Goal: Check status: Check status

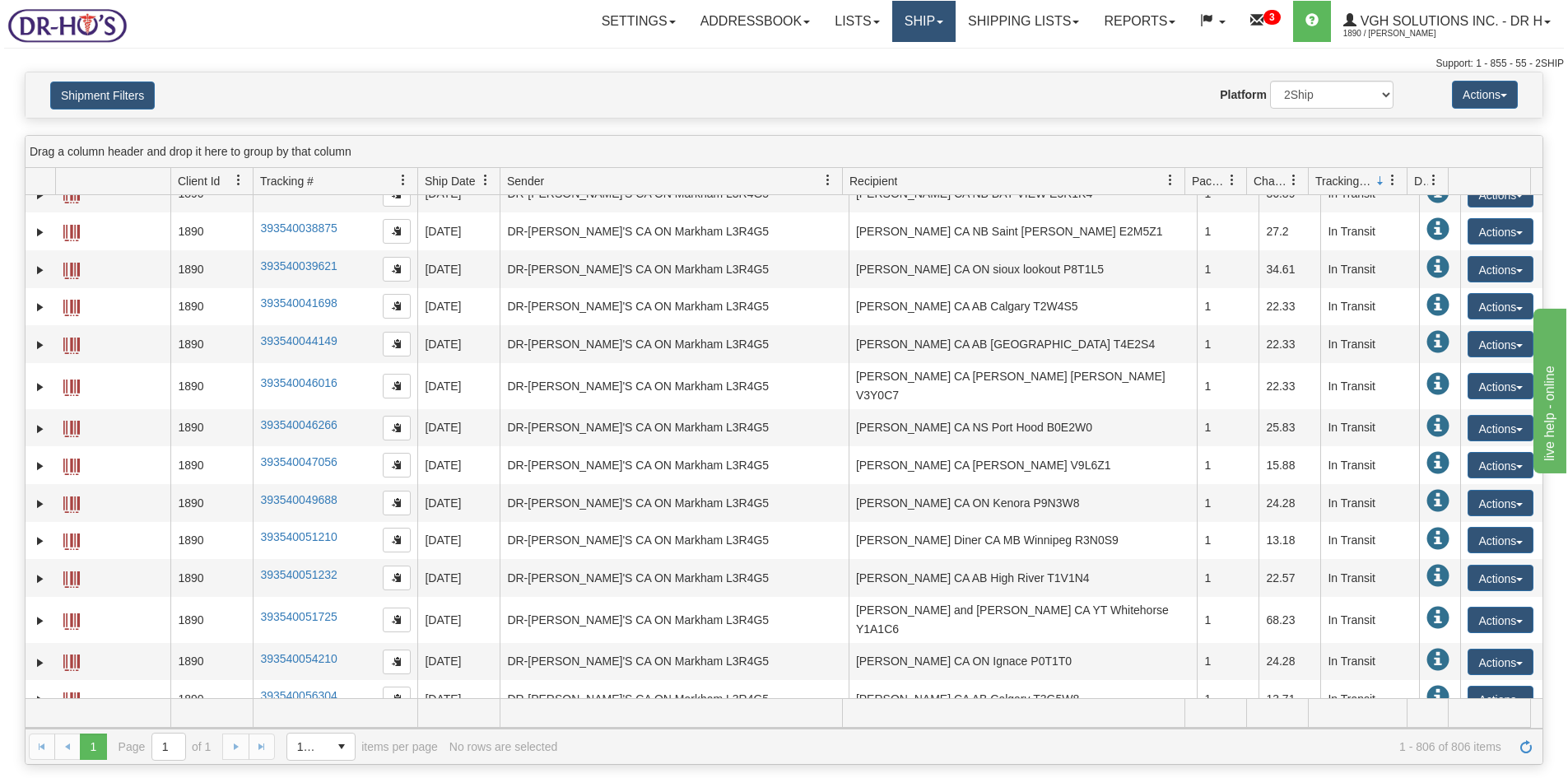
click at [900, 29] on link "Ship" at bounding box center [924, 21] width 63 height 41
drag, startPoint x: 900, startPoint y: 29, endPoint x: 399, endPoint y: 138, distance: 512.7
click at [899, 29] on link "Ship" at bounding box center [924, 21] width 63 height 41
click at [993, 19] on link "Shipping lists" at bounding box center [1024, 21] width 136 height 41
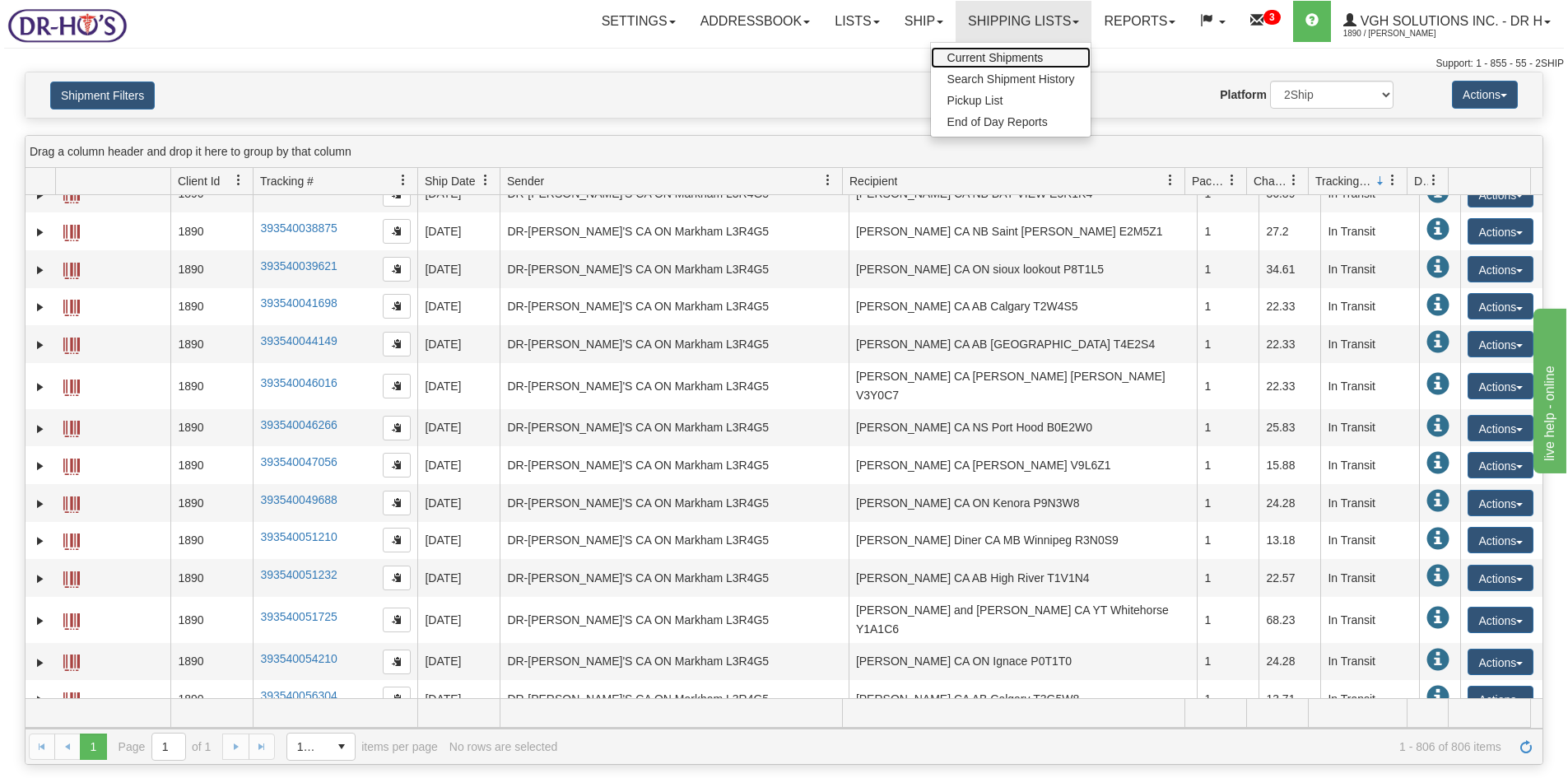
click at [982, 57] on span "Current Shipments" at bounding box center [995, 57] width 96 height 13
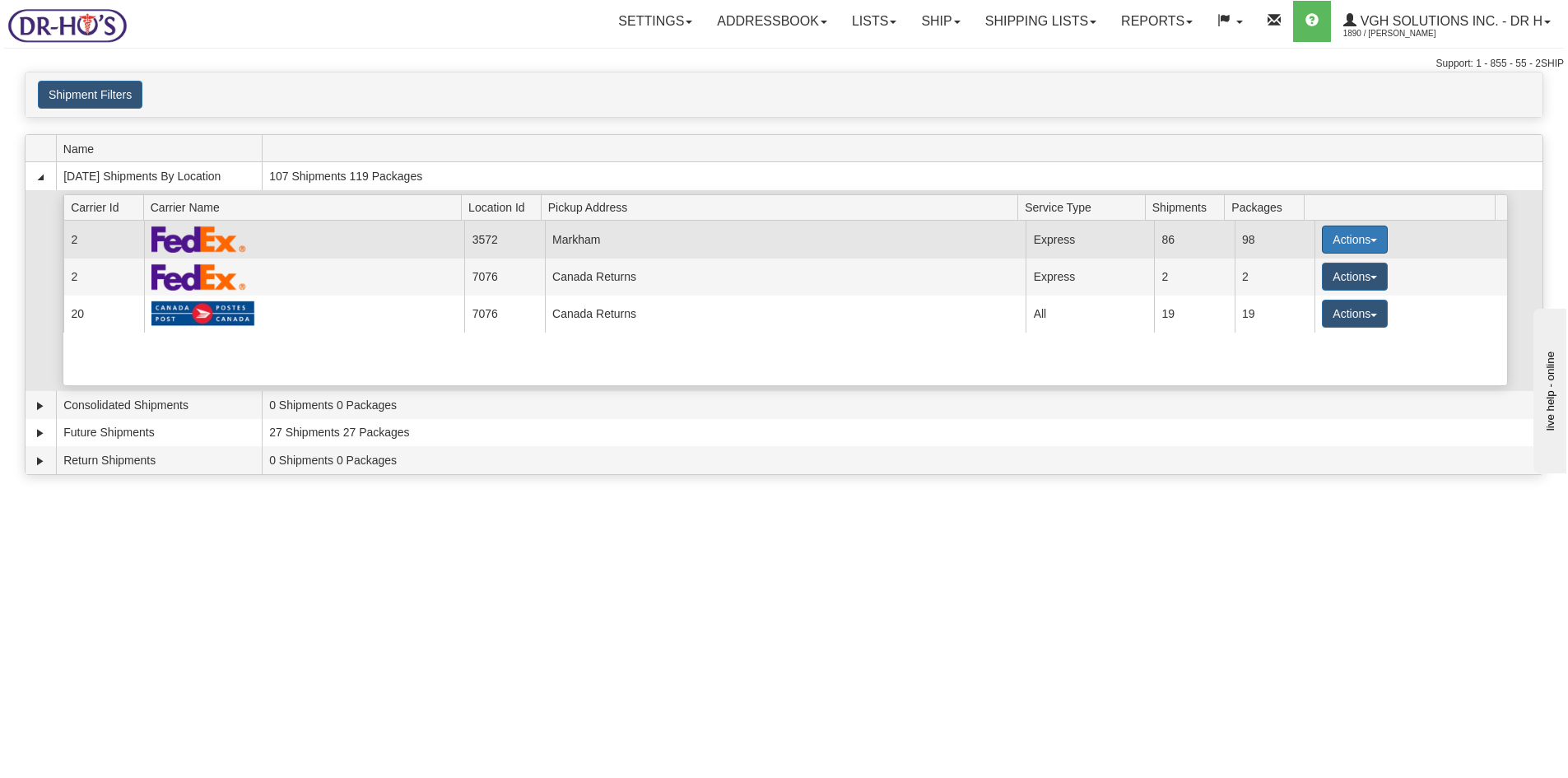
click at [1338, 232] on button "Actions" at bounding box center [1355, 240] width 66 height 28
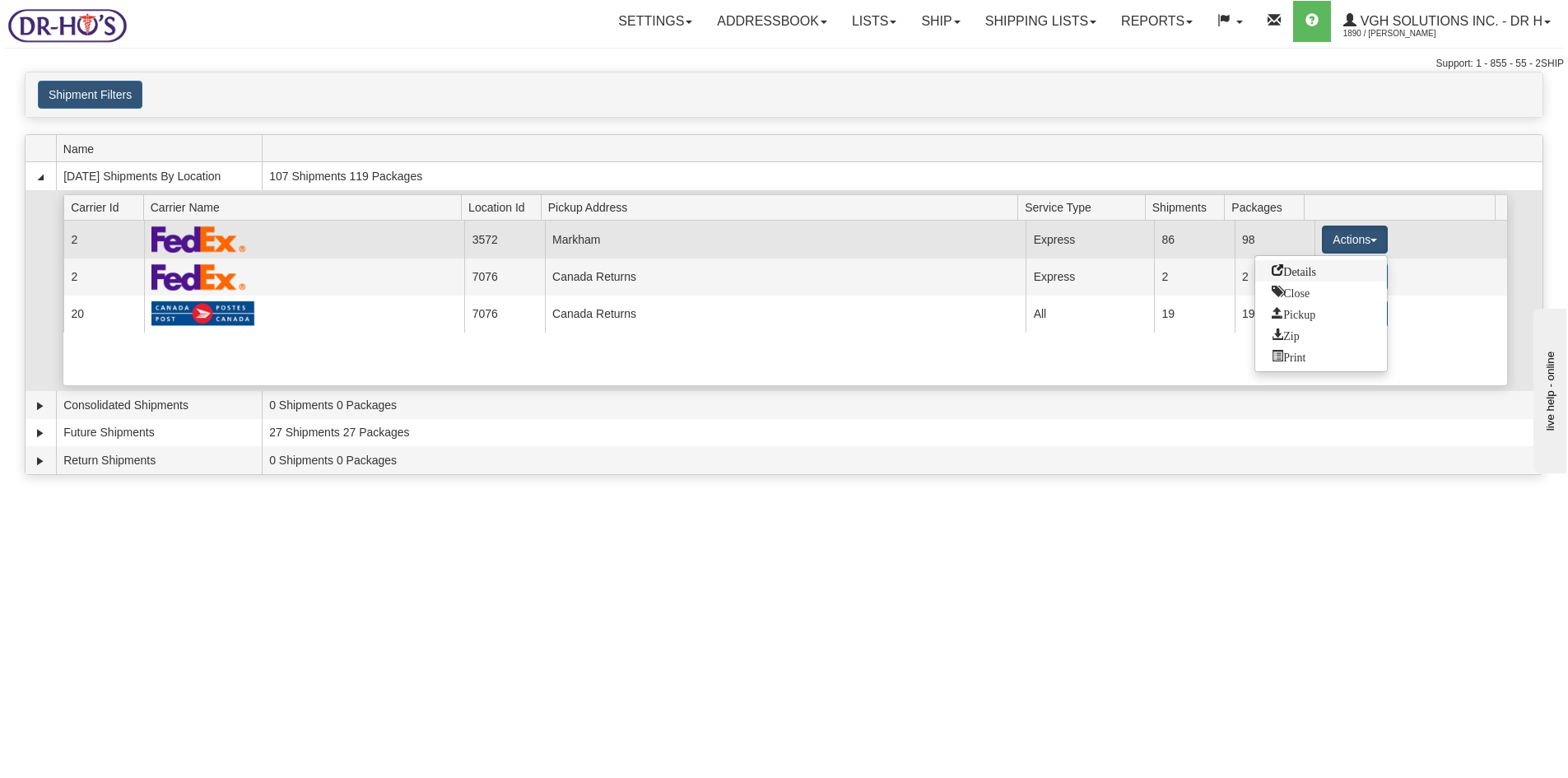
click at [1291, 276] on span "Details" at bounding box center [1294, 270] width 44 height 11
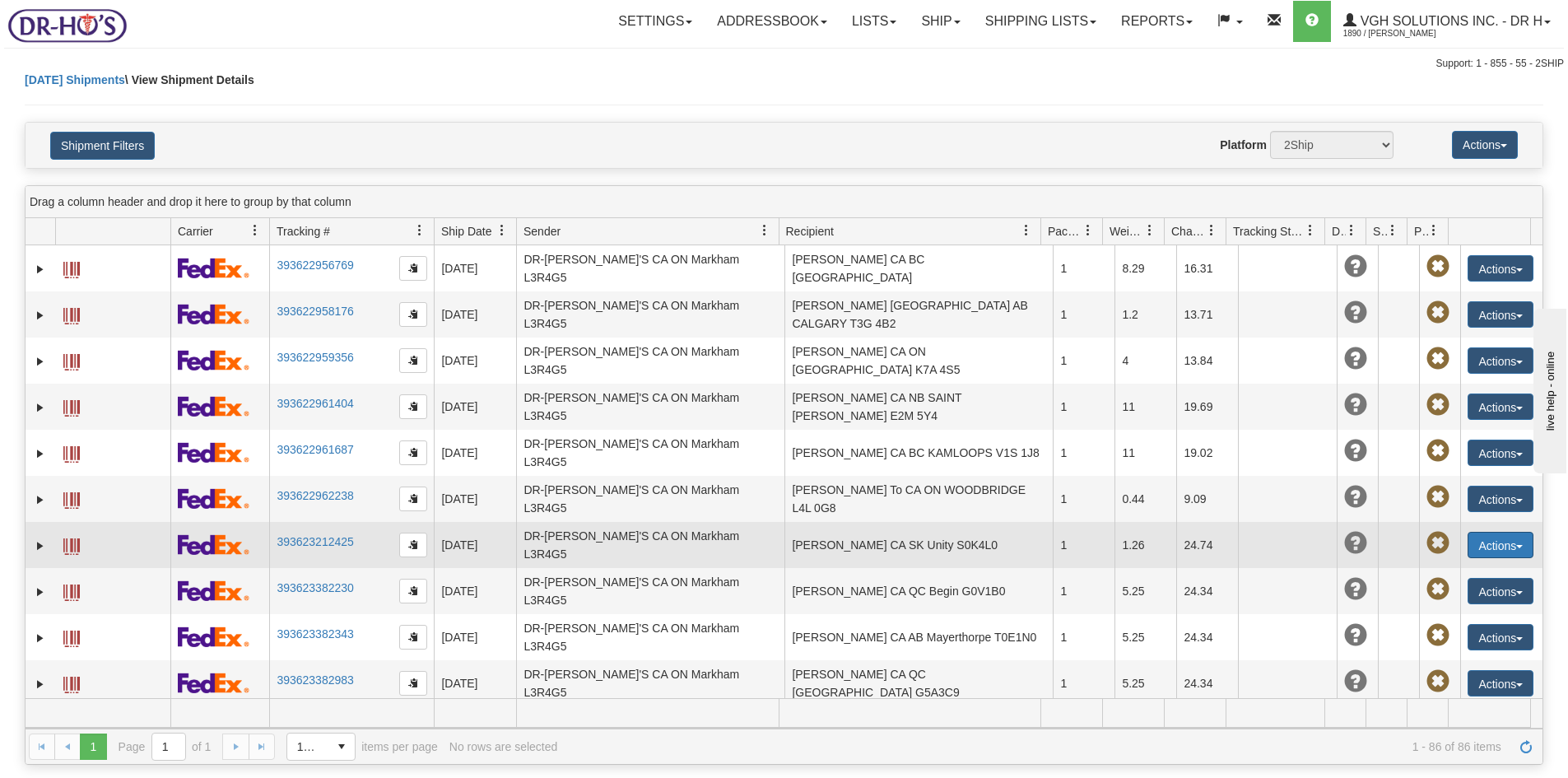
click at [1498, 532] on button "Actions" at bounding box center [1500, 545] width 66 height 26
click at [1417, 634] on span at bounding box center [1423, 639] width 11 height 11
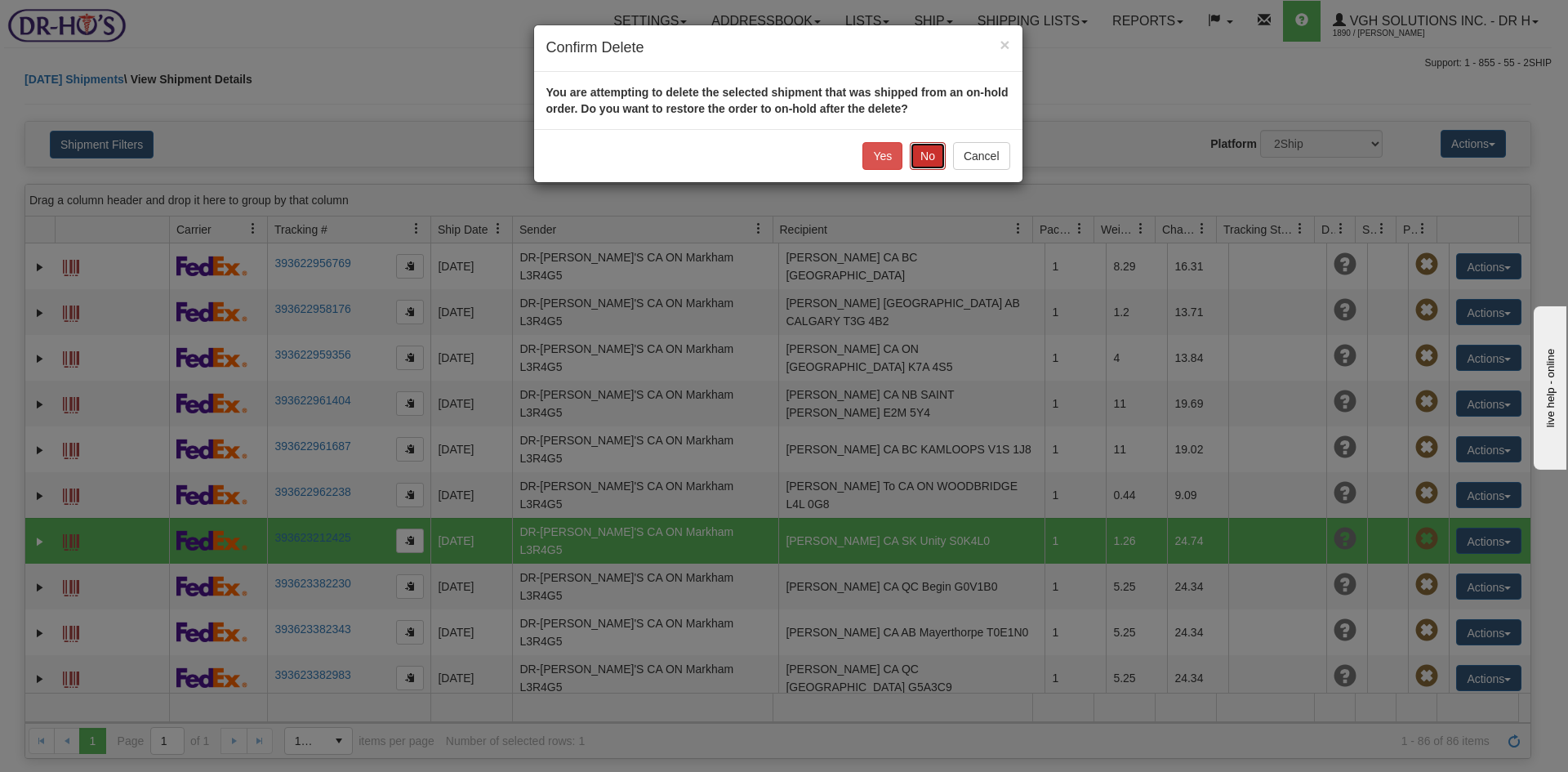
click at [921, 155] on button "No" at bounding box center [927, 156] width 36 height 28
